Goal: Information Seeking & Learning: Learn about a topic

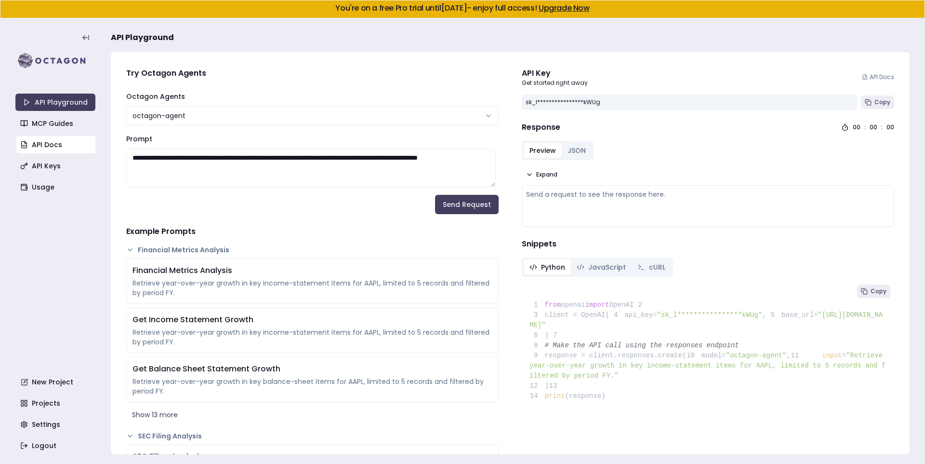
click at [57, 142] on link "API Docs" at bounding box center [56, 144] width 80 height 17
click at [252, 195] on form "**********" at bounding box center [312, 152] width 373 height 123
